Goal: Task Accomplishment & Management: Complete application form

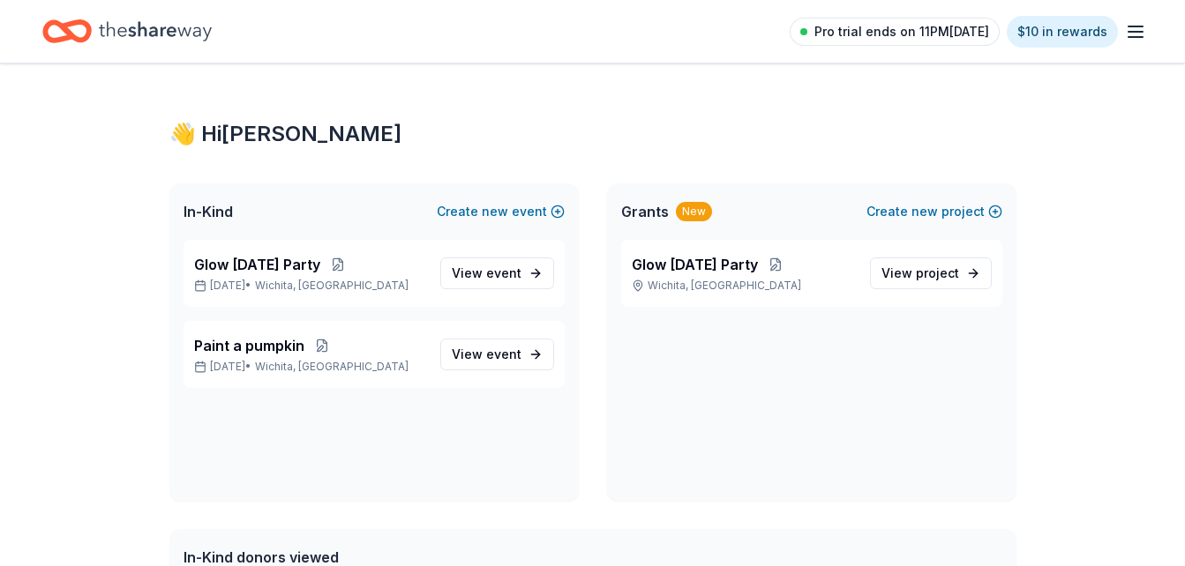
drag, startPoint x: 0, startPoint y: 0, endPoint x: 960, endPoint y: 29, distance: 960.1
click at [960, 29] on span "Pro trial ends on 11PM[DATE]" at bounding box center [901, 31] width 175 height 21
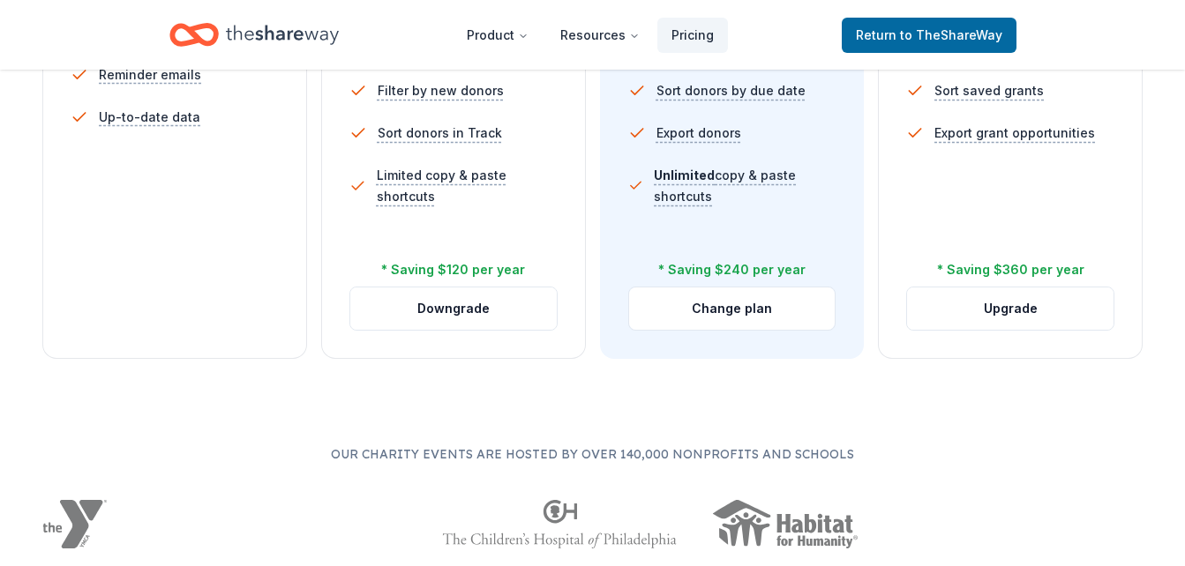
scroll to position [736, 0]
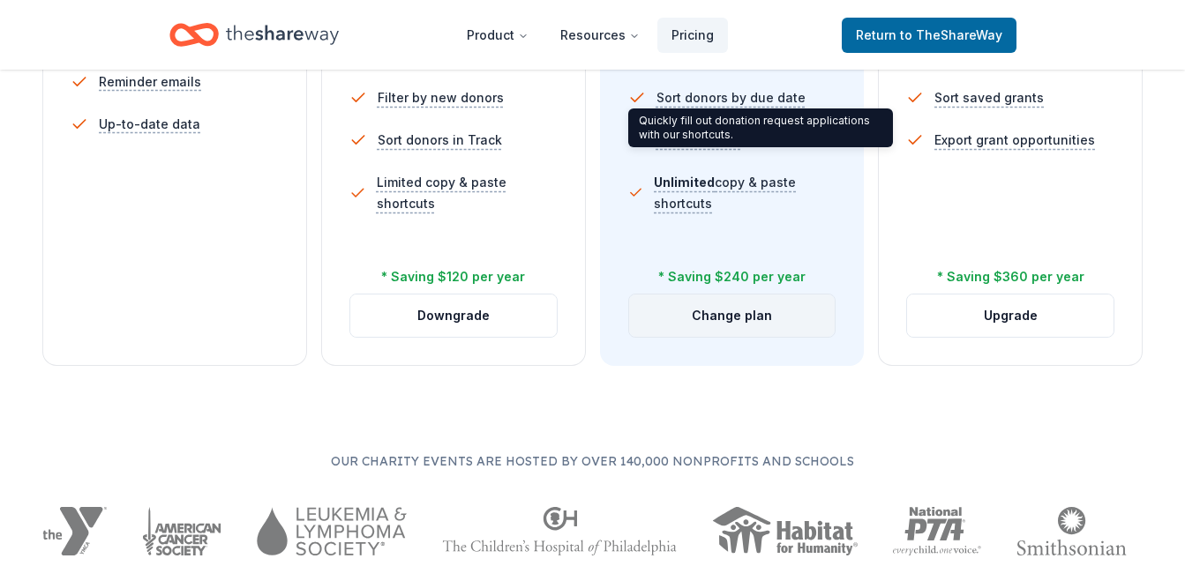
click at [747, 310] on button "Change plan" at bounding box center [732, 316] width 206 height 42
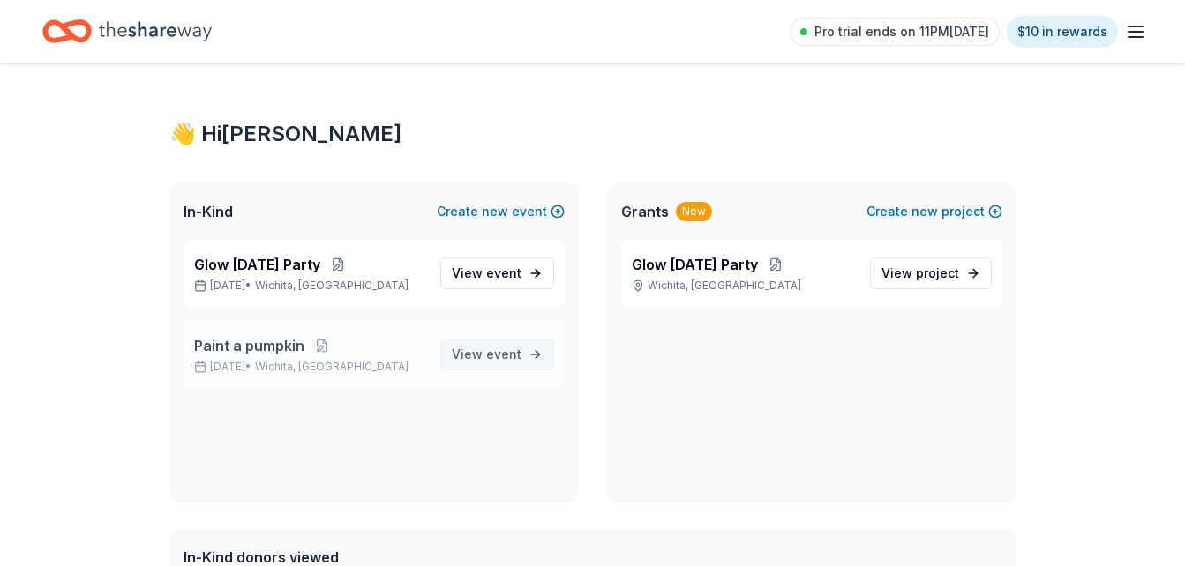
click at [489, 362] on span "View event" at bounding box center [487, 354] width 70 height 21
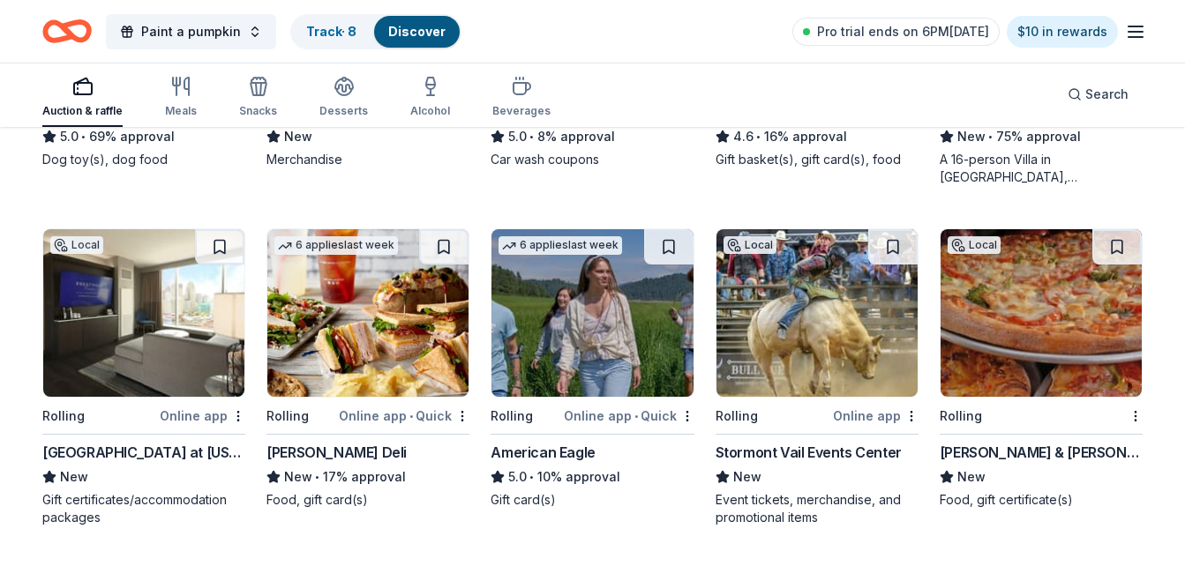
scroll to position [1506, 0]
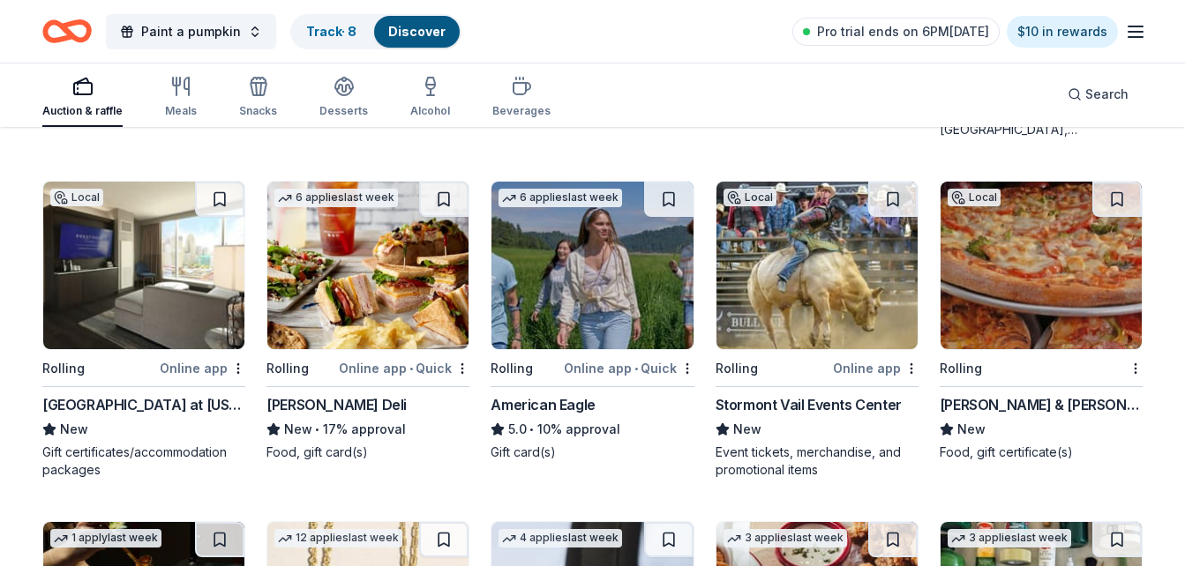
click at [673, 326] on img at bounding box center [591, 266] width 201 height 168
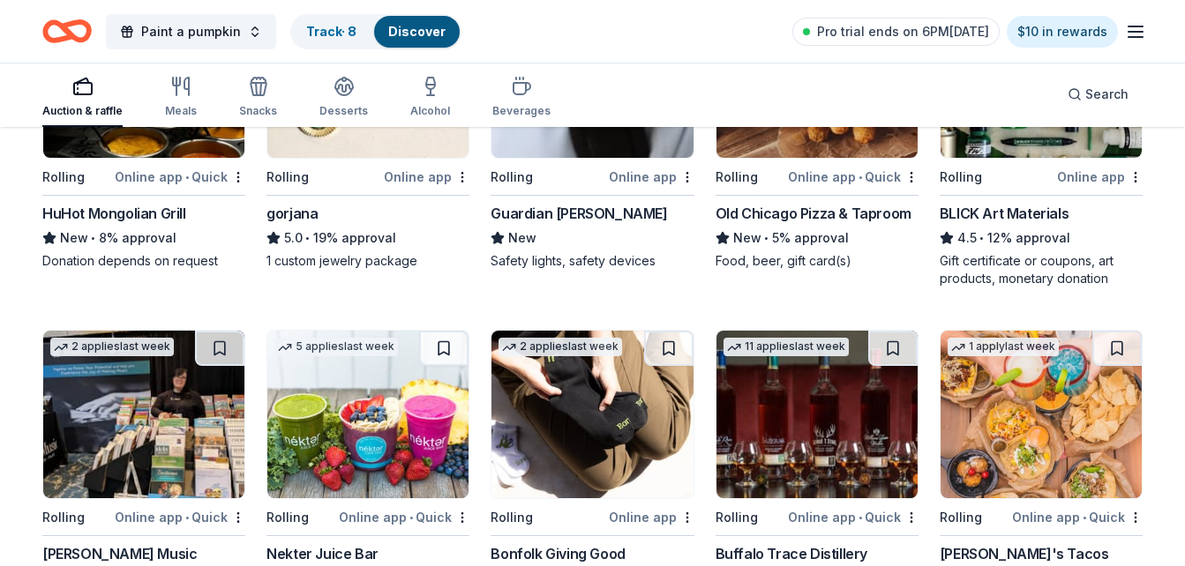
scroll to position [2270, 0]
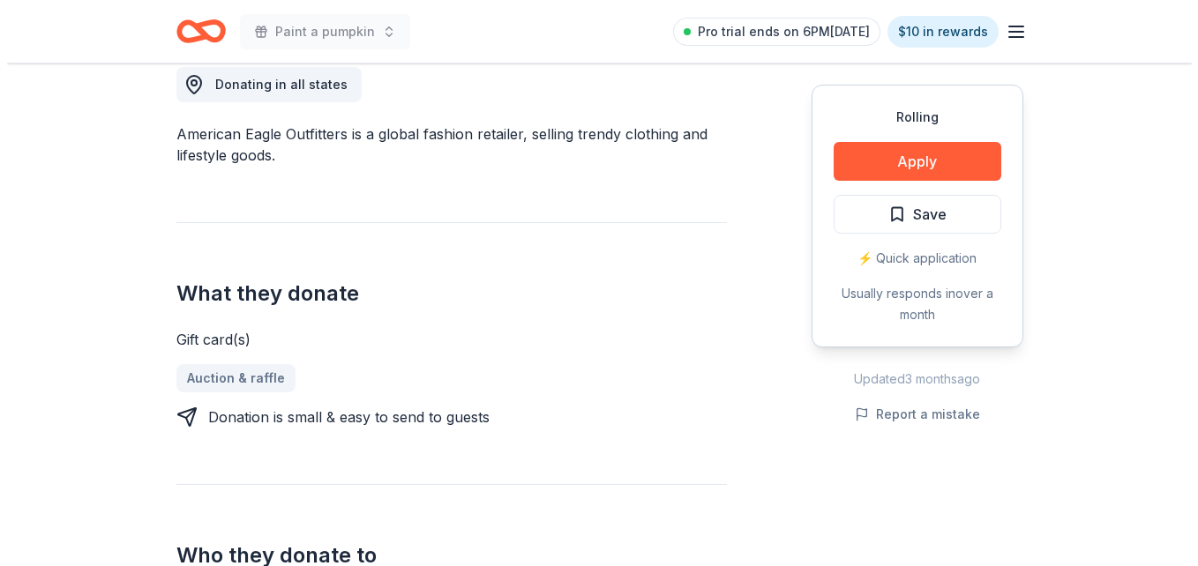
scroll to position [531, 0]
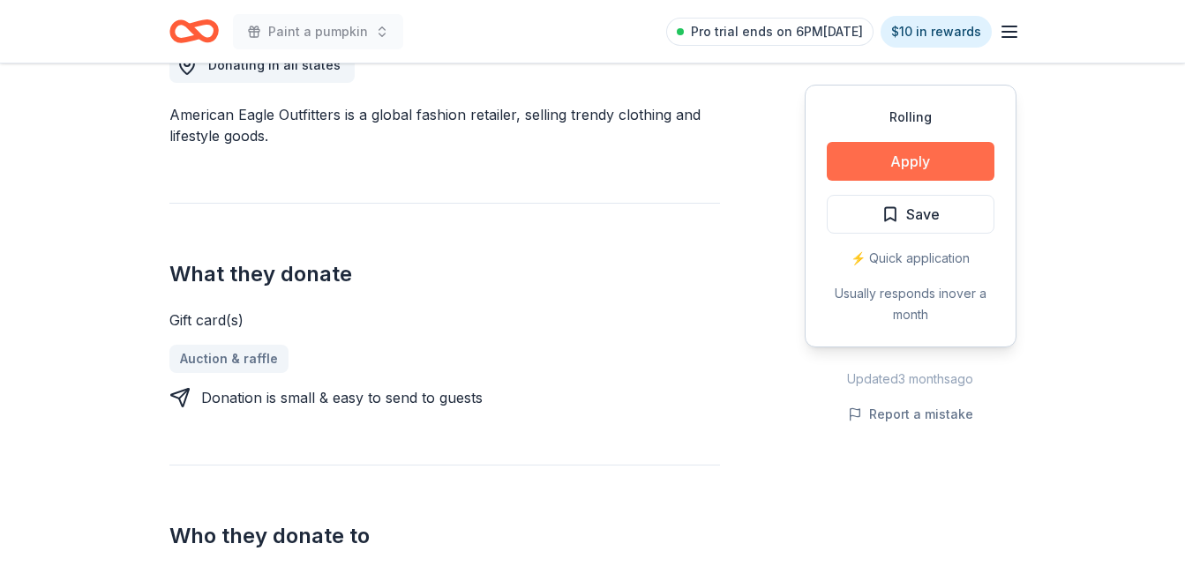
click at [881, 161] on button "Apply" at bounding box center [911, 161] width 168 height 39
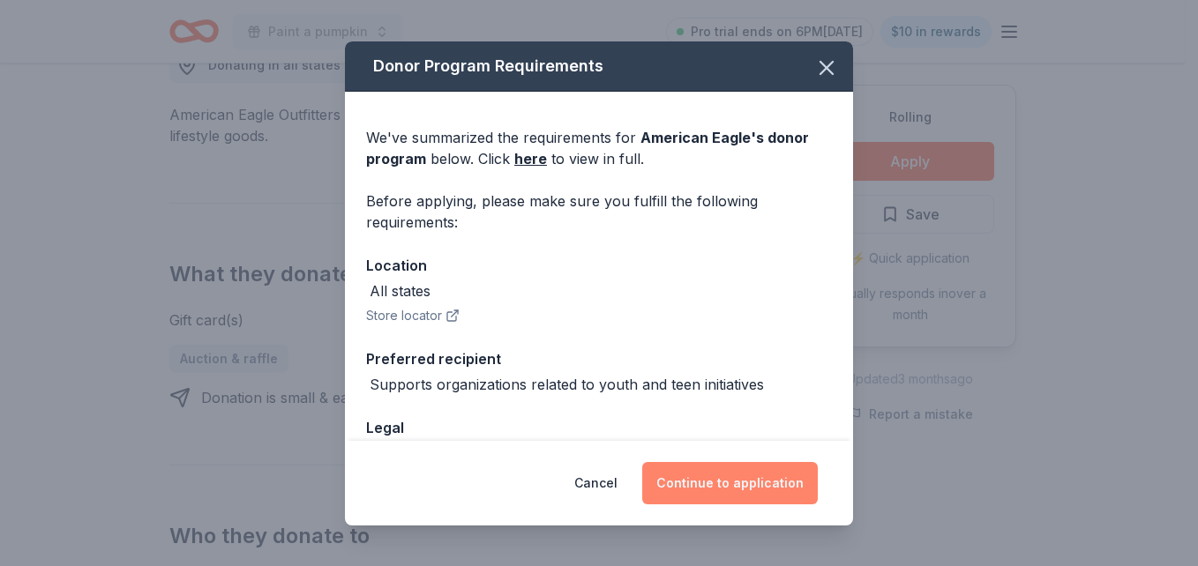
click at [679, 467] on button "Continue to application" at bounding box center [730, 483] width 176 height 42
